Goal: Information Seeking & Learning: Find specific fact

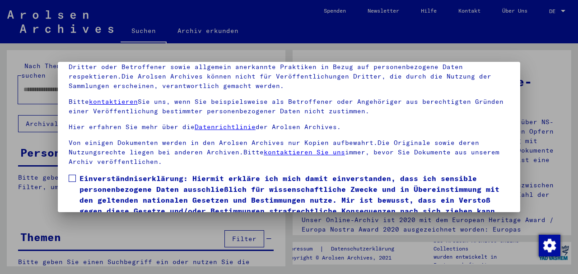
scroll to position [72, 0]
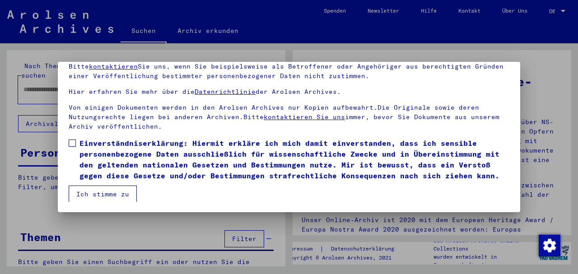
drag, startPoint x: 72, startPoint y: 142, endPoint x: 83, endPoint y: 162, distance: 22.4
click at [75, 146] on label "Einverständniserklärung: Hiermit erkläre ich mich damit einverstanden, dass ich…" at bounding box center [289, 159] width 440 height 43
click at [90, 185] on button "Ich stimme zu" at bounding box center [103, 193] width 68 height 17
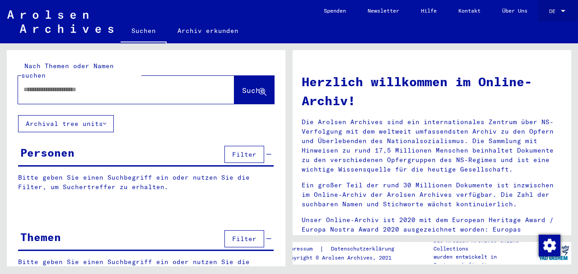
click at [553, 11] on span "DE" at bounding box center [554, 11] width 10 height 6
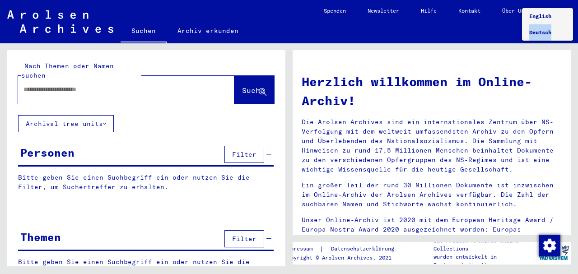
drag, startPoint x: 550, startPoint y: 30, endPoint x: 553, endPoint y: 17, distance: 12.9
click at [553, 18] on div "English Deutsch" at bounding box center [547, 24] width 51 height 32
click at [553, 16] on span "English" at bounding box center [547, 16] width 37 height 16
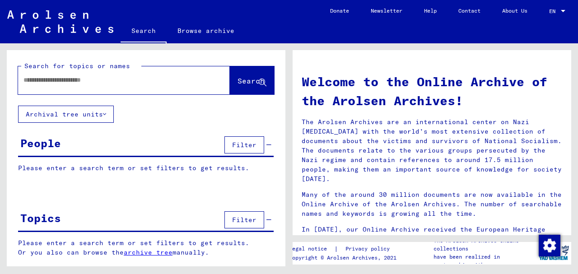
click at [240, 145] on span "Filter" at bounding box center [244, 145] width 24 height 8
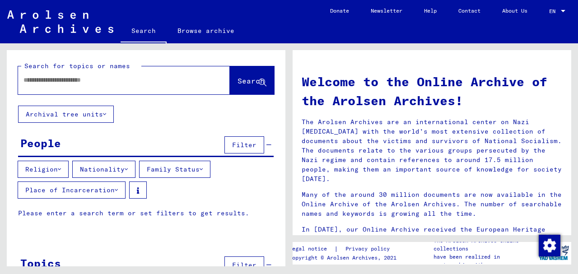
click at [46, 150] on div "People" at bounding box center [40, 143] width 41 height 16
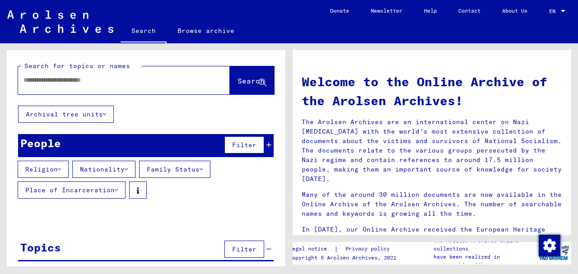
click at [242, 141] on span "Filter" at bounding box center [244, 145] width 24 height 8
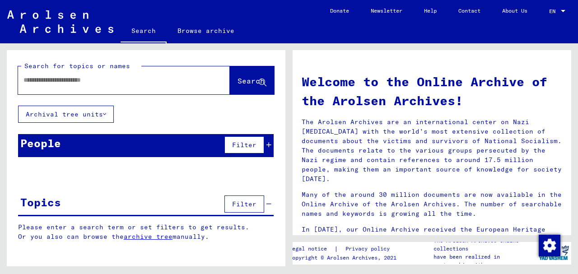
click at [111, 78] on input "text" at bounding box center [112, 79] width 179 height 9
type input "**********"
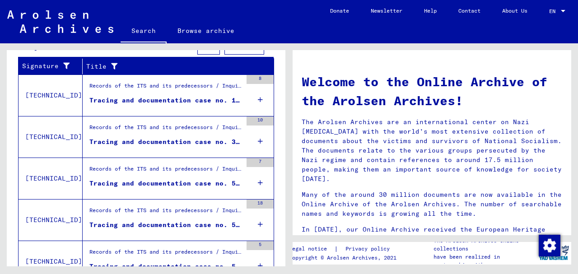
scroll to position [191, 0]
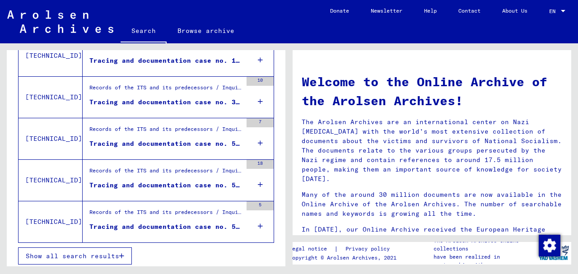
click at [86, 253] on span "Show all search results" at bounding box center [72, 256] width 93 height 8
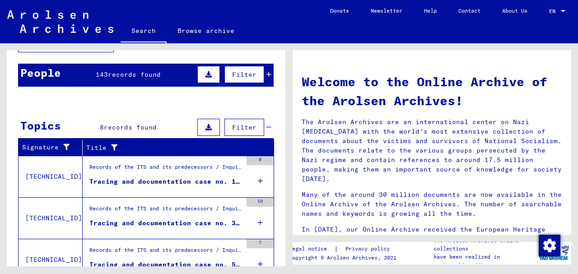
scroll to position [70, 0]
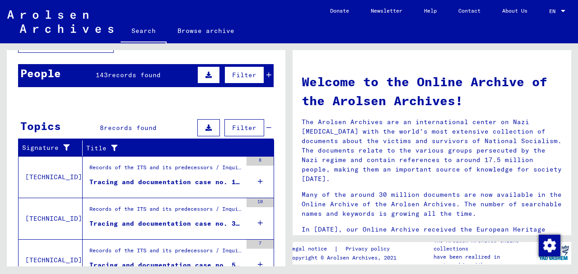
click at [254, 179] on mat-cell at bounding box center [247, 190] width 51 height 22
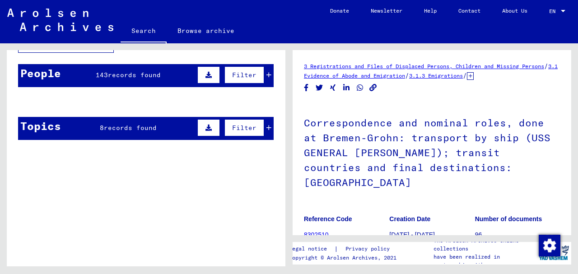
click at [129, 72] on span "records found" at bounding box center [134, 75] width 53 height 8
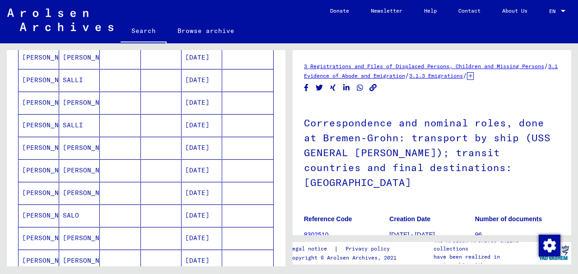
scroll to position [250, 0]
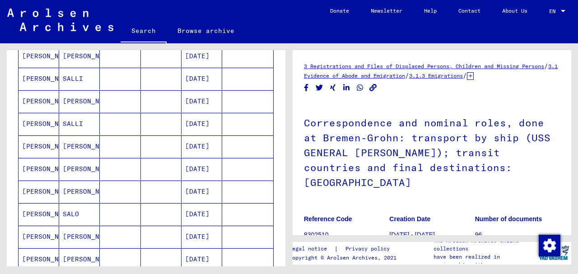
click at [42, 143] on mat-cell "[PERSON_NAME]" at bounding box center [38, 146] width 41 height 22
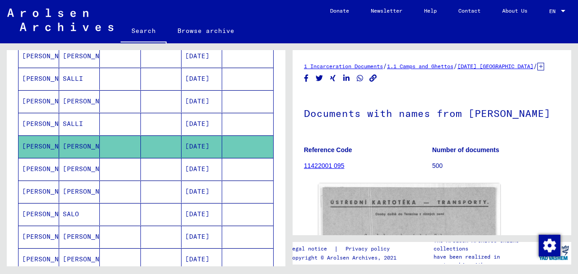
click at [42, 166] on mat-cell "[PERSON_NAME]" at bounding box center [38, 169] width 41 height 22
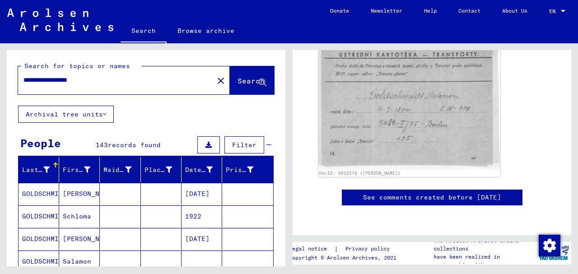
click at [237, 82] on span "Search" at bounding box center [250, 80] width 27 height 9
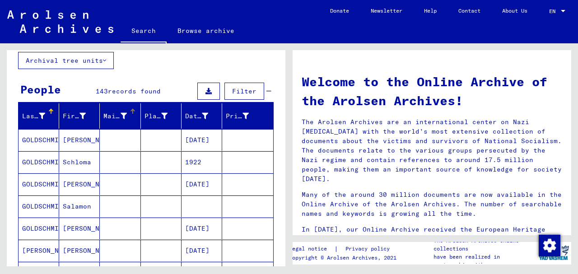
scroll to position [60, 0]
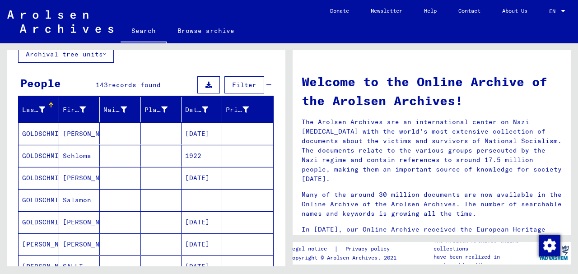
click at [204, 133] on mat-cell "[DATE]" at bounding box center [201, 134] width 41 height 22
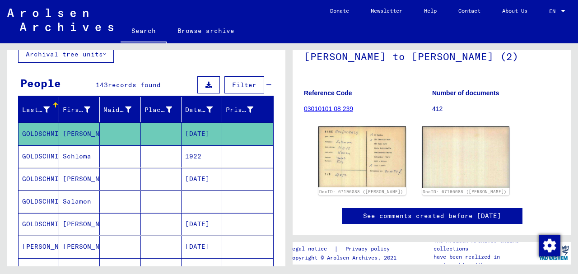
scroll to position [90, 0]
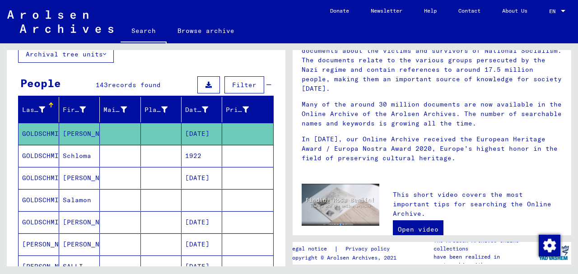
scroll to position [79, 0]
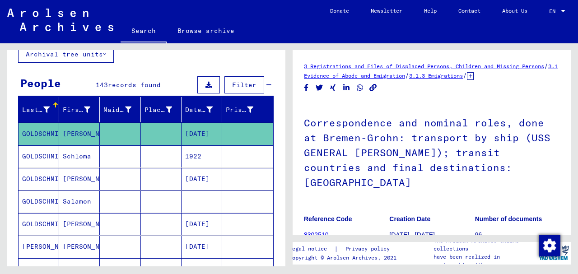
click at [244, 83] on span "Filter" at bounding box center [244, 85] width 24 height 8
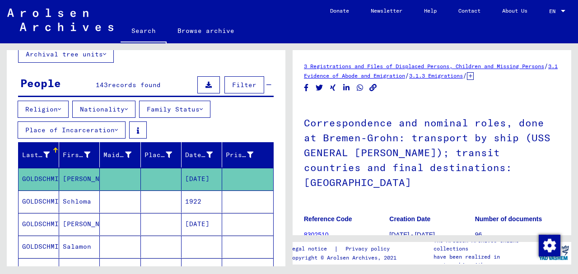
click at [72, 126] on button "Place of Incarceration" at bounding box center [72, 129] width 108 height 17
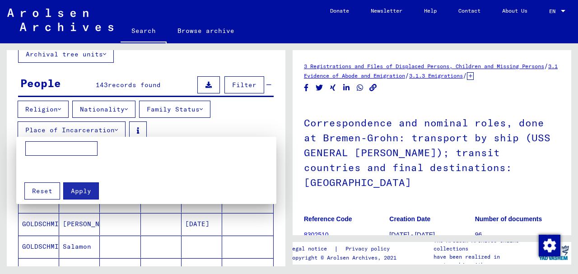
click at [60, 148] on input at bounding box center [61, 148] width 72 height 14
type input "**********"
click at [79, 191] on span "Apply" at bounding box center [81, 191] width 20 height 8
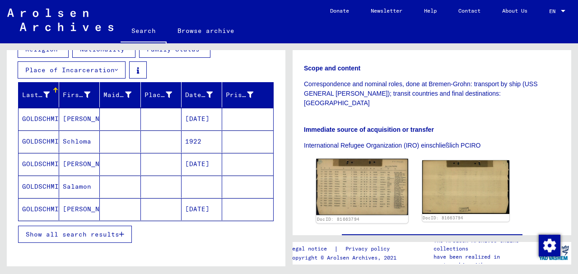
scroll to position [210, 0]
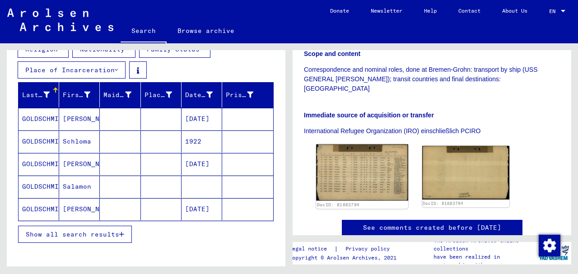
click at [375, 144] on img at bounding box center [362, 172] width 92 height 56
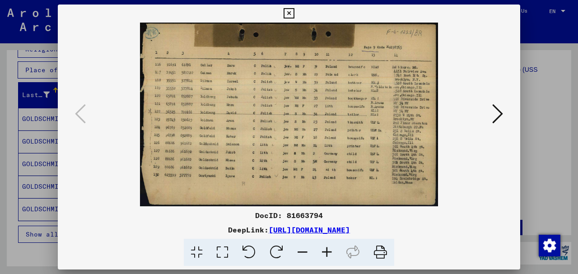
click at [286, 9] on icon at bounding box center [288, 13] width 10 height 11
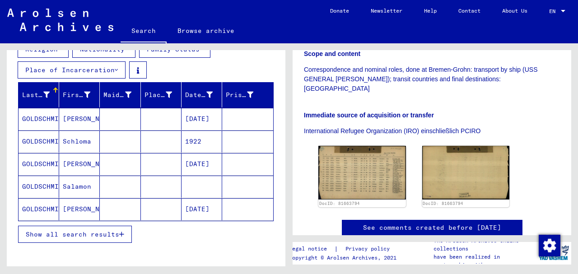
click at [36, 186] on mat-cell "GOLDSCHMID" at bounding box center [38, 187] width 41 height 22
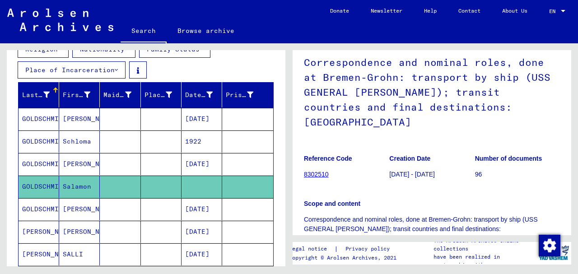
scroll to position [60, 0]
click at [24, 180] on mat-cell "GOLDSCHMID" at bounding box center [38, 187] width 41 height 22
click at [24, 181] on mat-cell "GOLDSCHMID" at bounding box center [38, 187] width 41 height 22
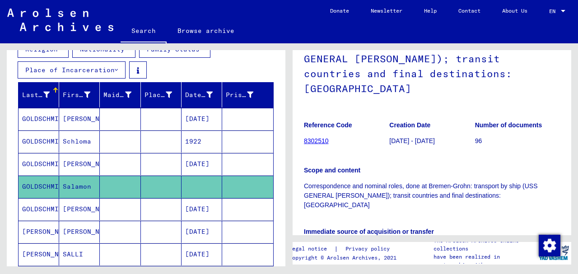
scroll to position [180, 0]
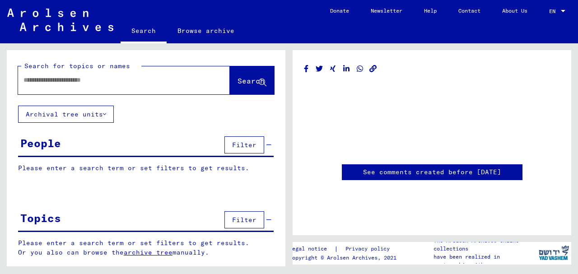
type input "********"
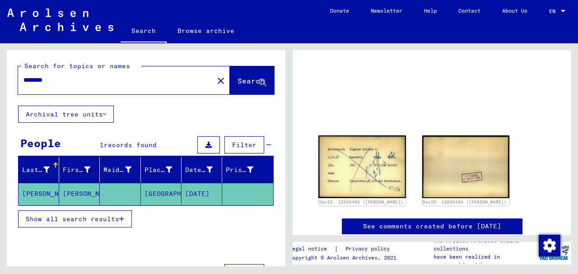
scroll to position [60, 0]
